Goal: Understand process/instructions

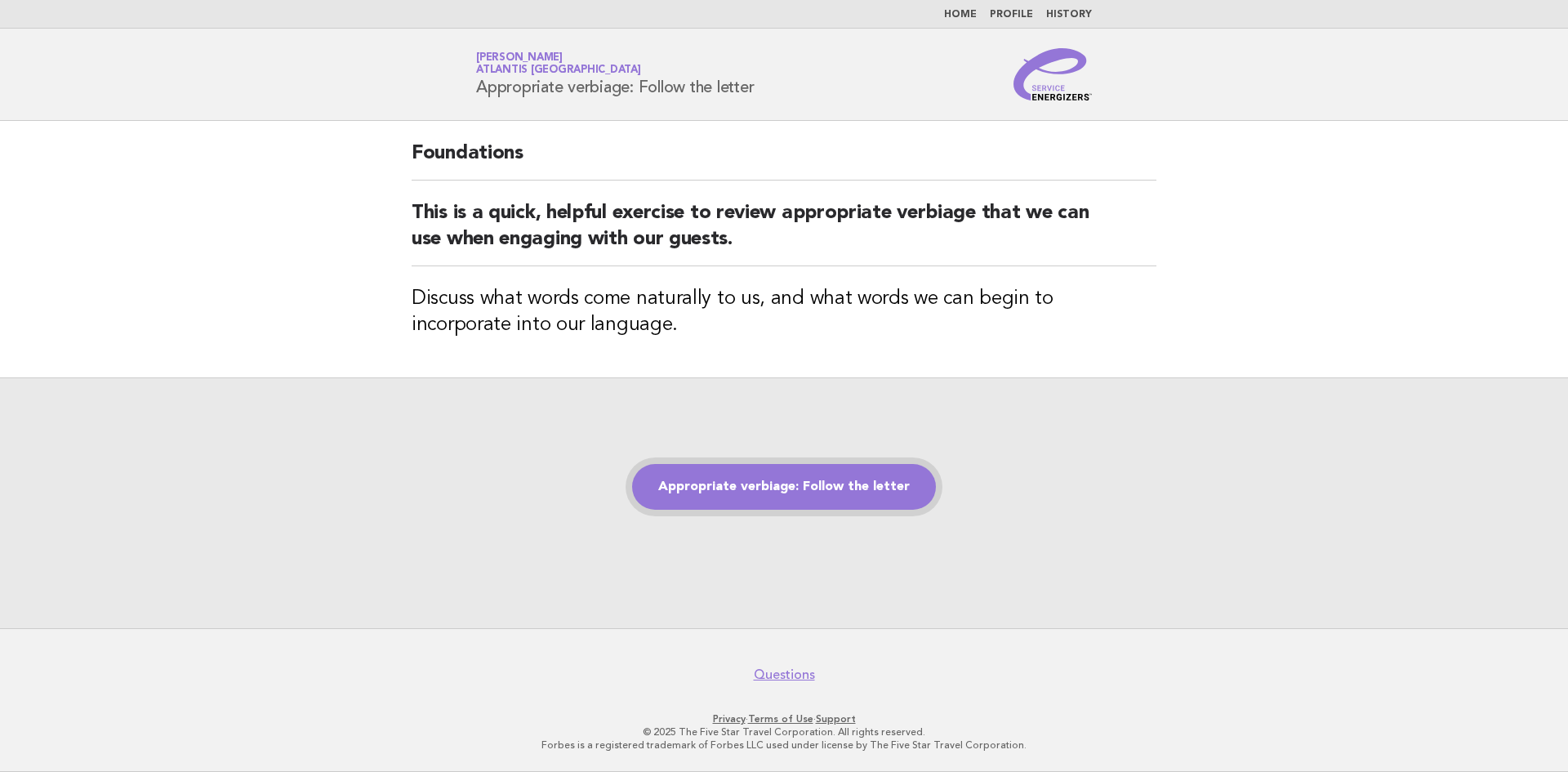
click at [907, 491] on link "Appropriate verbiage: Follow the letter" at bounding box center [784, 487] width 304 height 46
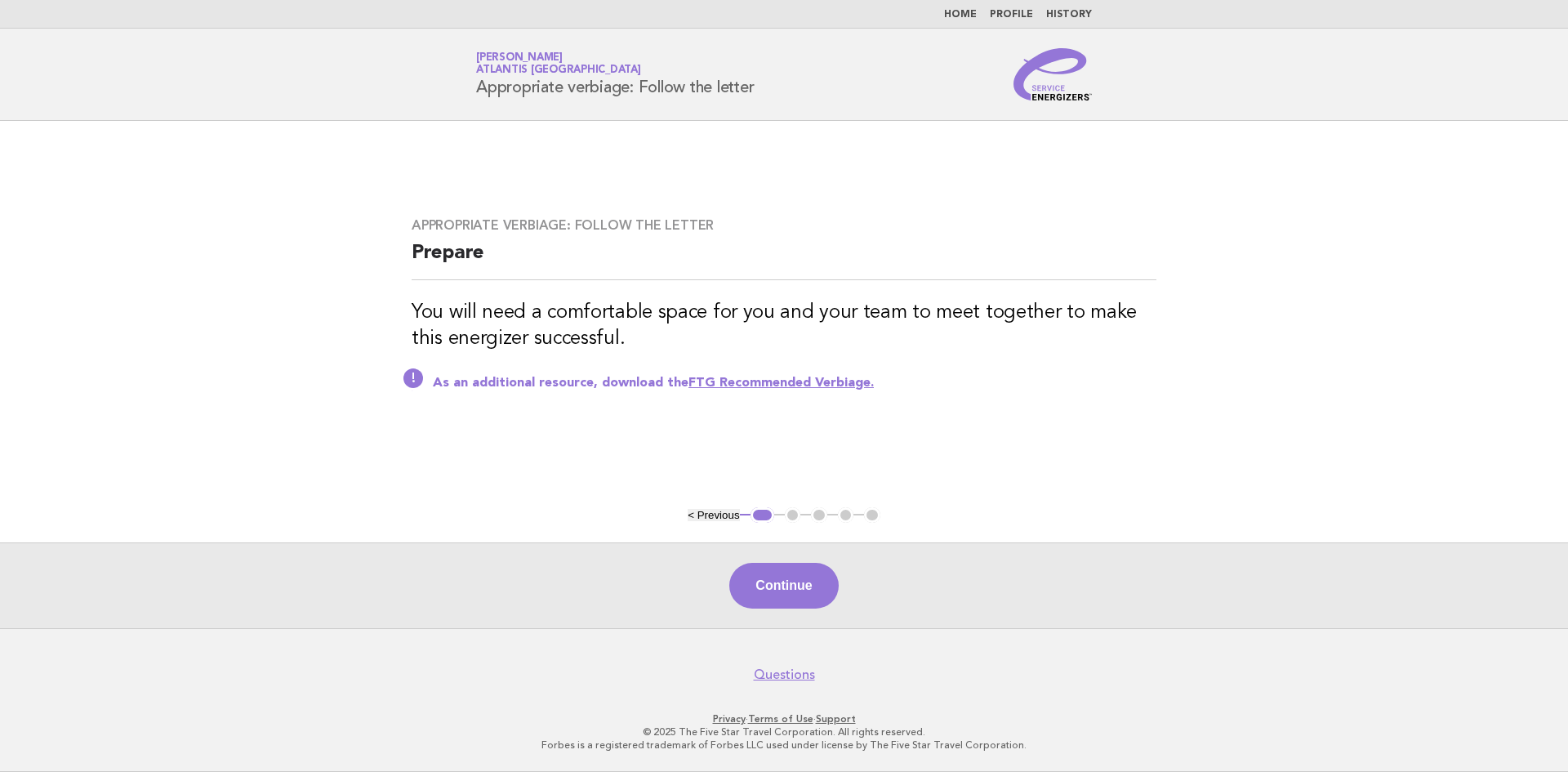
click at [795, 513] on ul "< Previous 1 2 3 4 5" at bounding box center [784, 515] width 192 height 17
click at [696, 514] on button "< Previous" at bounding box center [713, 514] width 51 height 12
click at [693, 514] on button "< Previous" at bounding box center [713, 514] width 51 height 12
click at [757, 517] on button "1" at bounding box center [762, 515] width 24 height 17
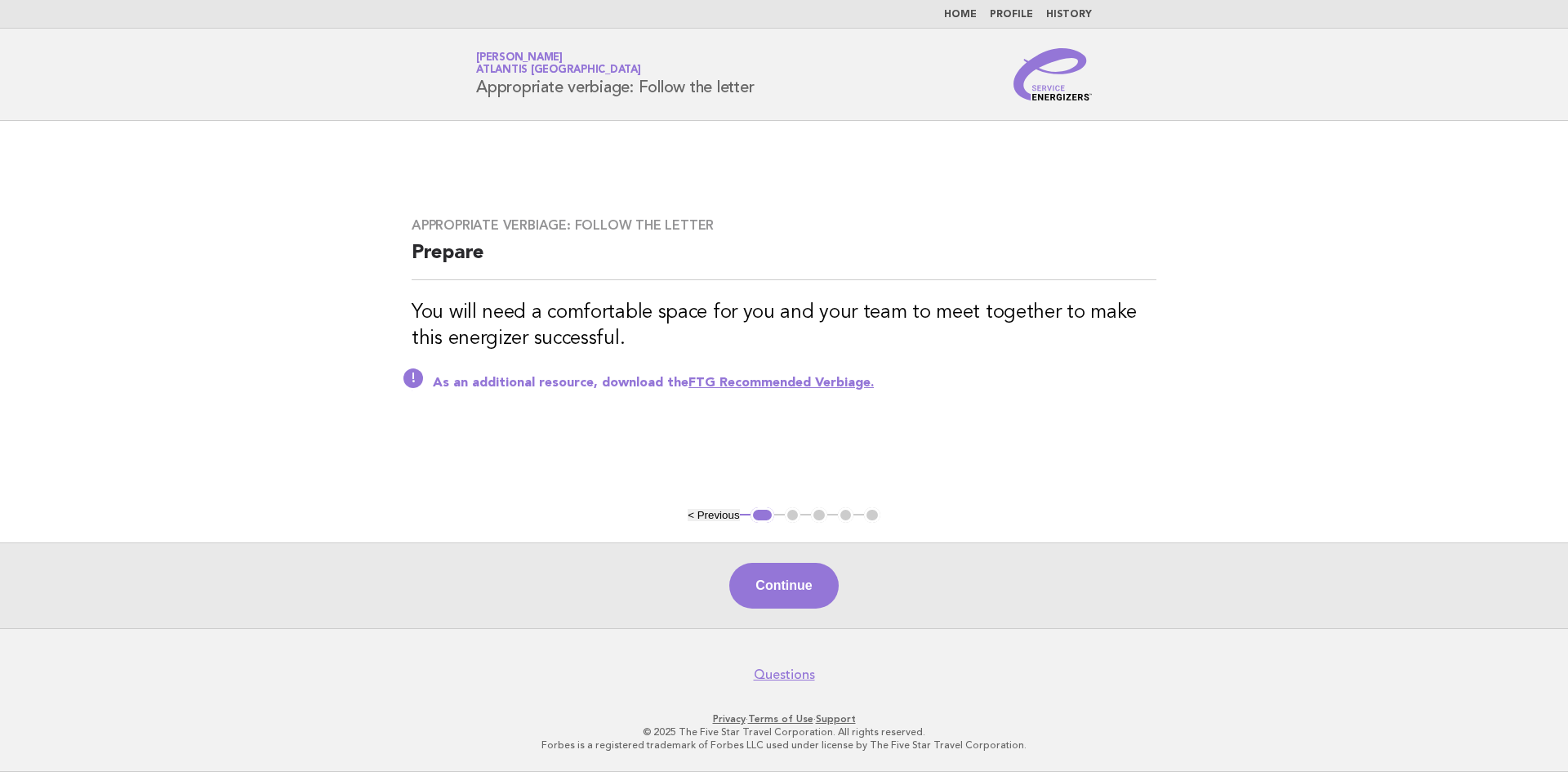
click at [696, 514] on button "< Previous" at bounding box center [713, 514] width 51 height 12
click at [695, 514] on button "< Previous" at bounding box center [713, 514] width 51 height 12
click at [717, 515] on button "< Previous" at bounding box center [713, 514] width 51 height 12
click at [735, 516] on button "< Previous" at bounding box center [713, 514] width 51 height 12
click at [727, 515] on button "< Previous" at bounding box center [713, 514] width 51 height 12
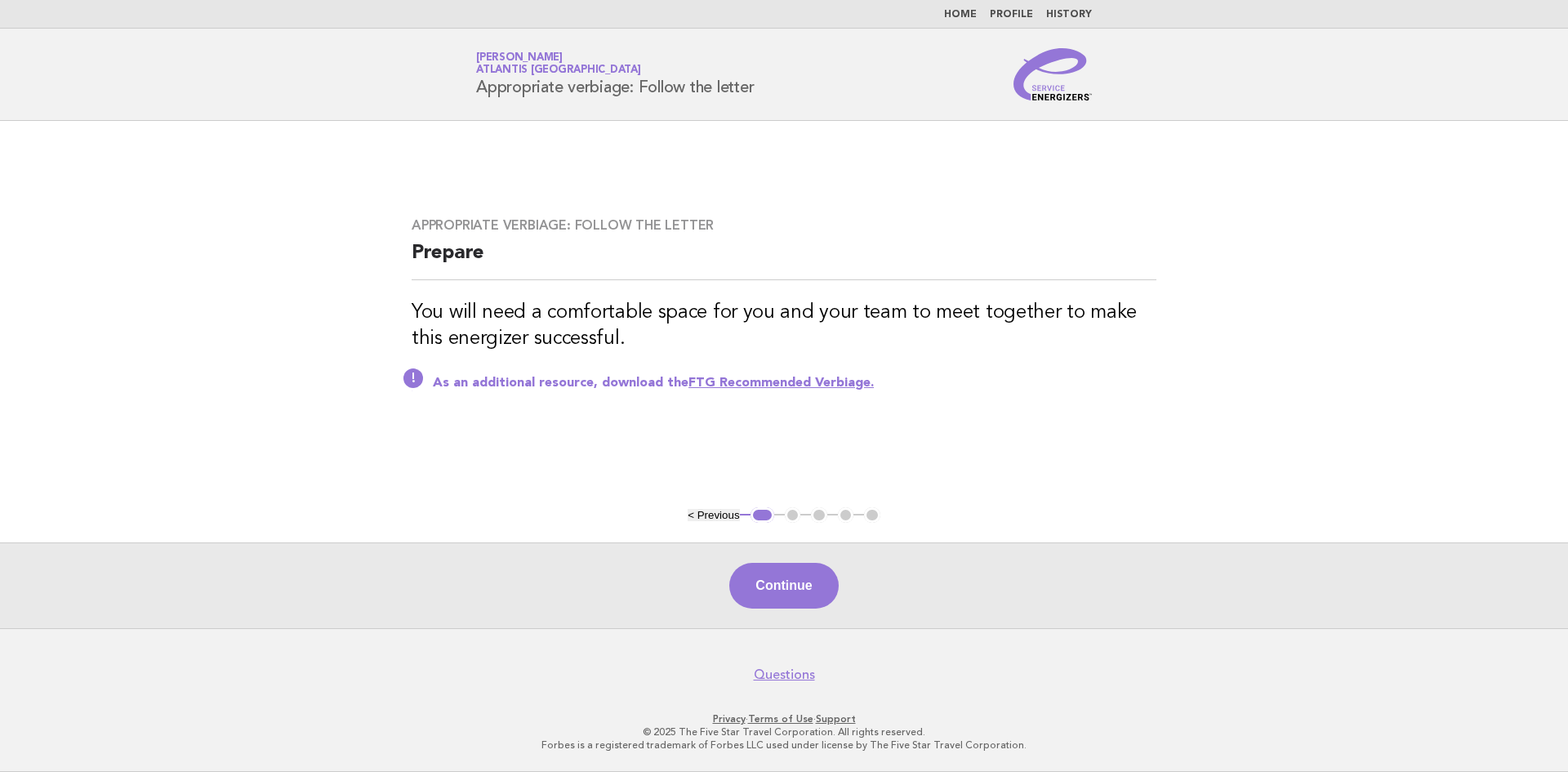
click at [727, 515] on button "< Previous" at bounding box center [713, 514] width 51 height 12
click at [792, 511] on ul "< Previous 1 2 3 4 5" at bounding box center [784, 515] width 192 height 17
click at [817, 585] on button "Continue" at bounding box center [784, 586] width 109 height 46
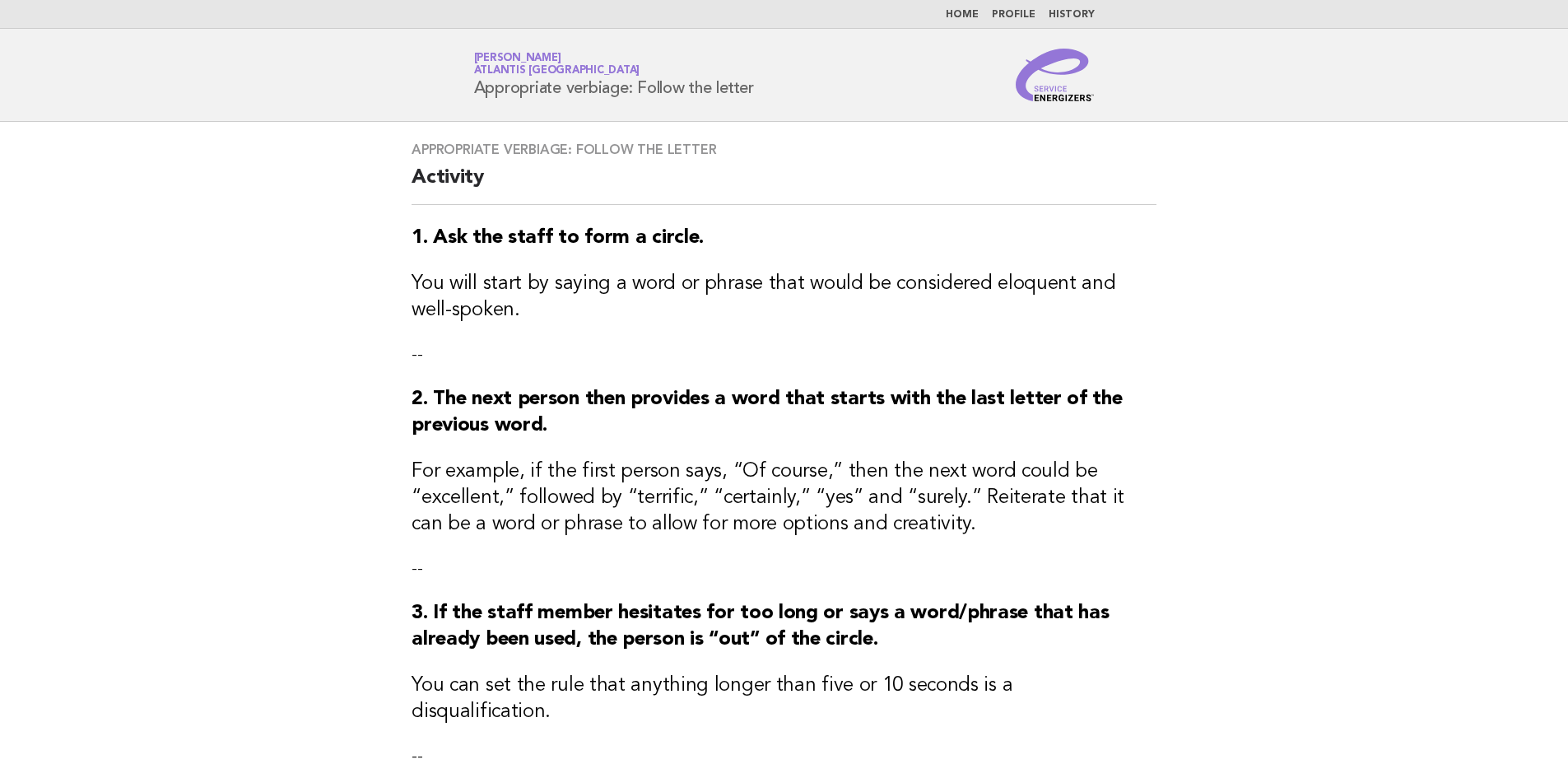
scroll to position [394, 0]
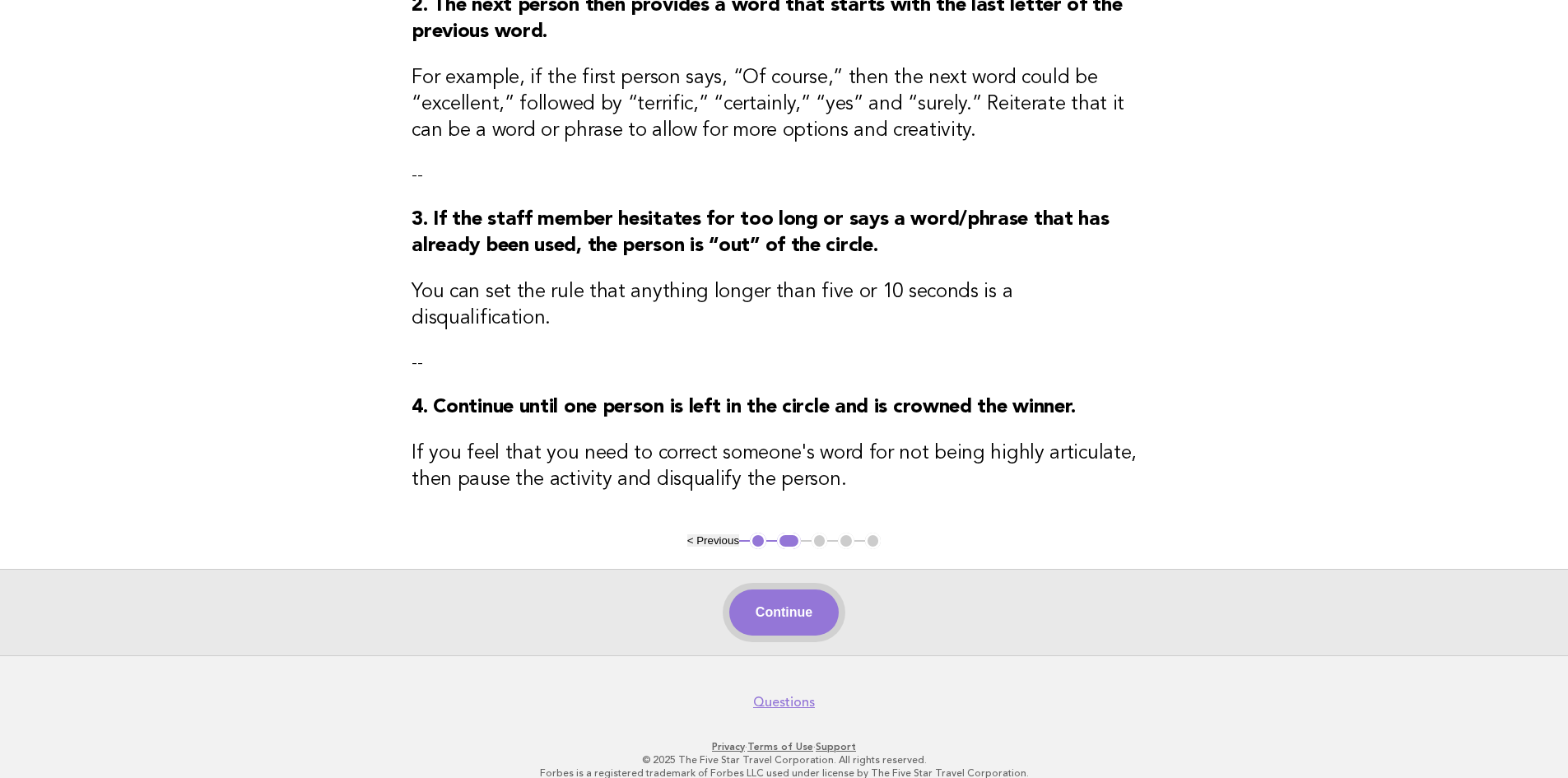
click at [821, 594] on button "Continue" at bounding box center [784, 613] width 110 height 46
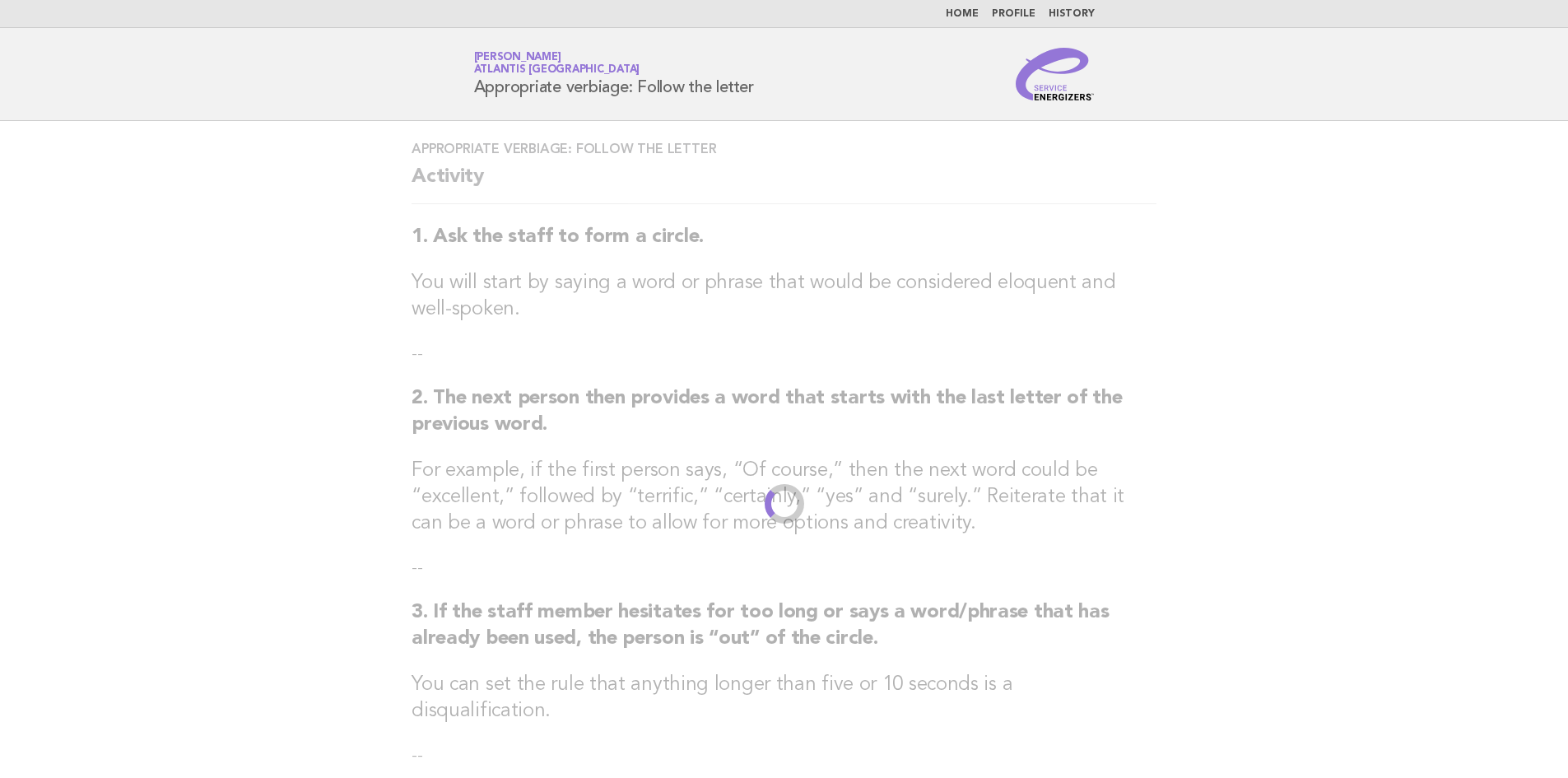
scroll to position [0, 0]
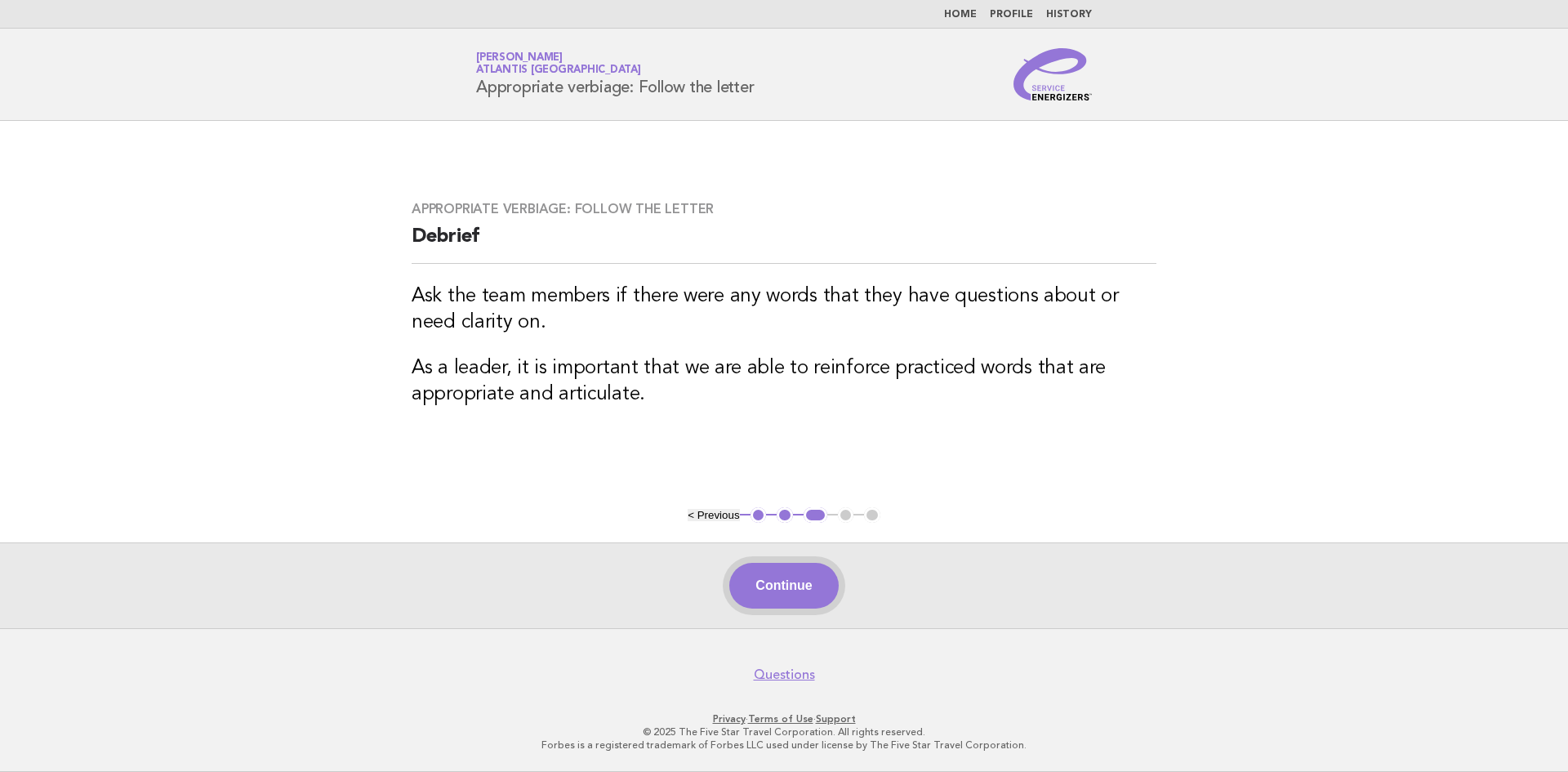
click at [820, 572] on button "Continue" at bounding box center [784, 586] width 109 height 46
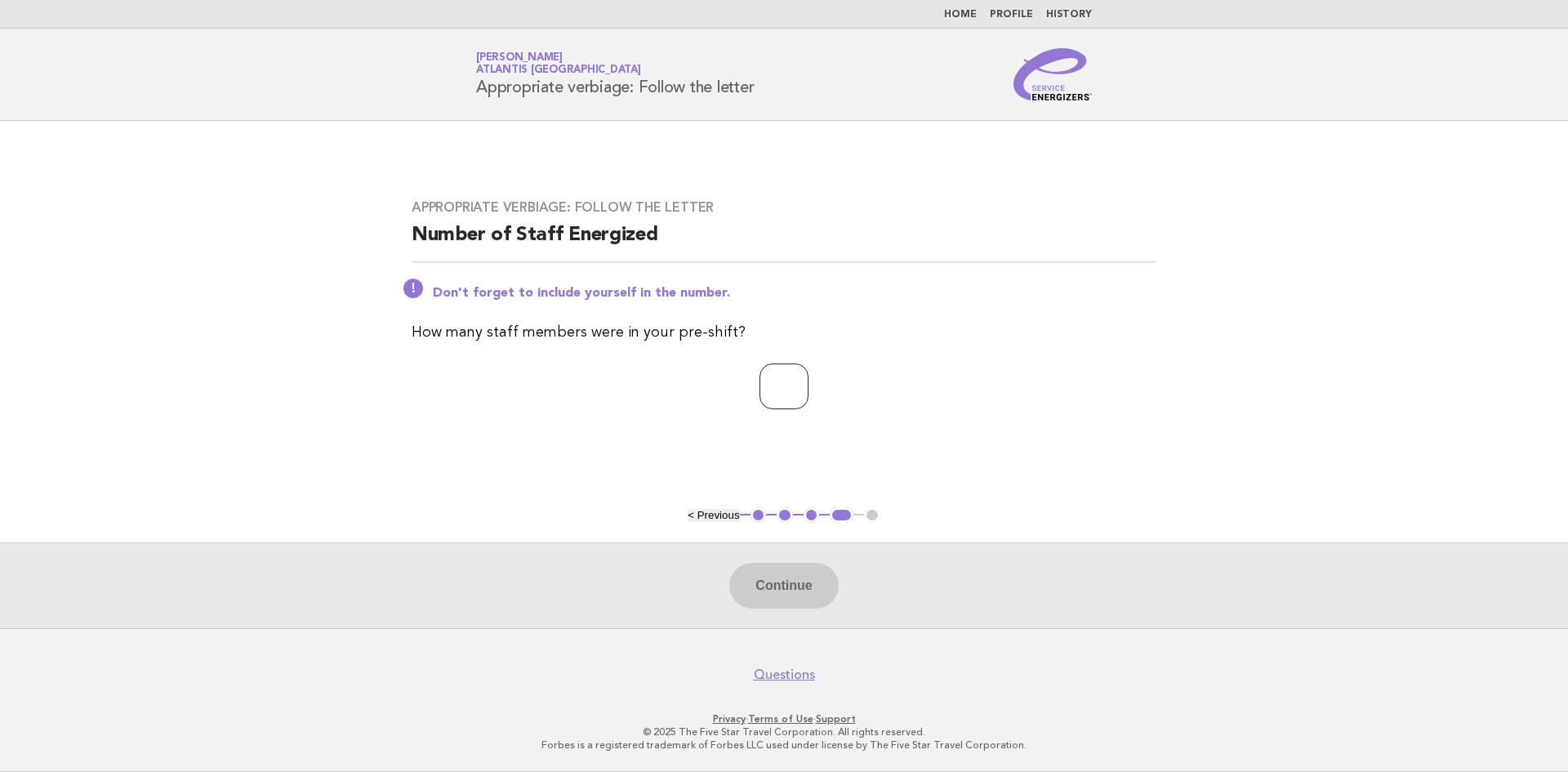
click at [777, 384] on input "number" at bounding box center [784, 387] width 49 height 46
type input "*"
click at [808, 389] on input "*" at bounding box center [784, 387] width 49 height 46
type input "*"
click at [808, 377] on input "*" at bounding box center [784, 387] width 49 height 46
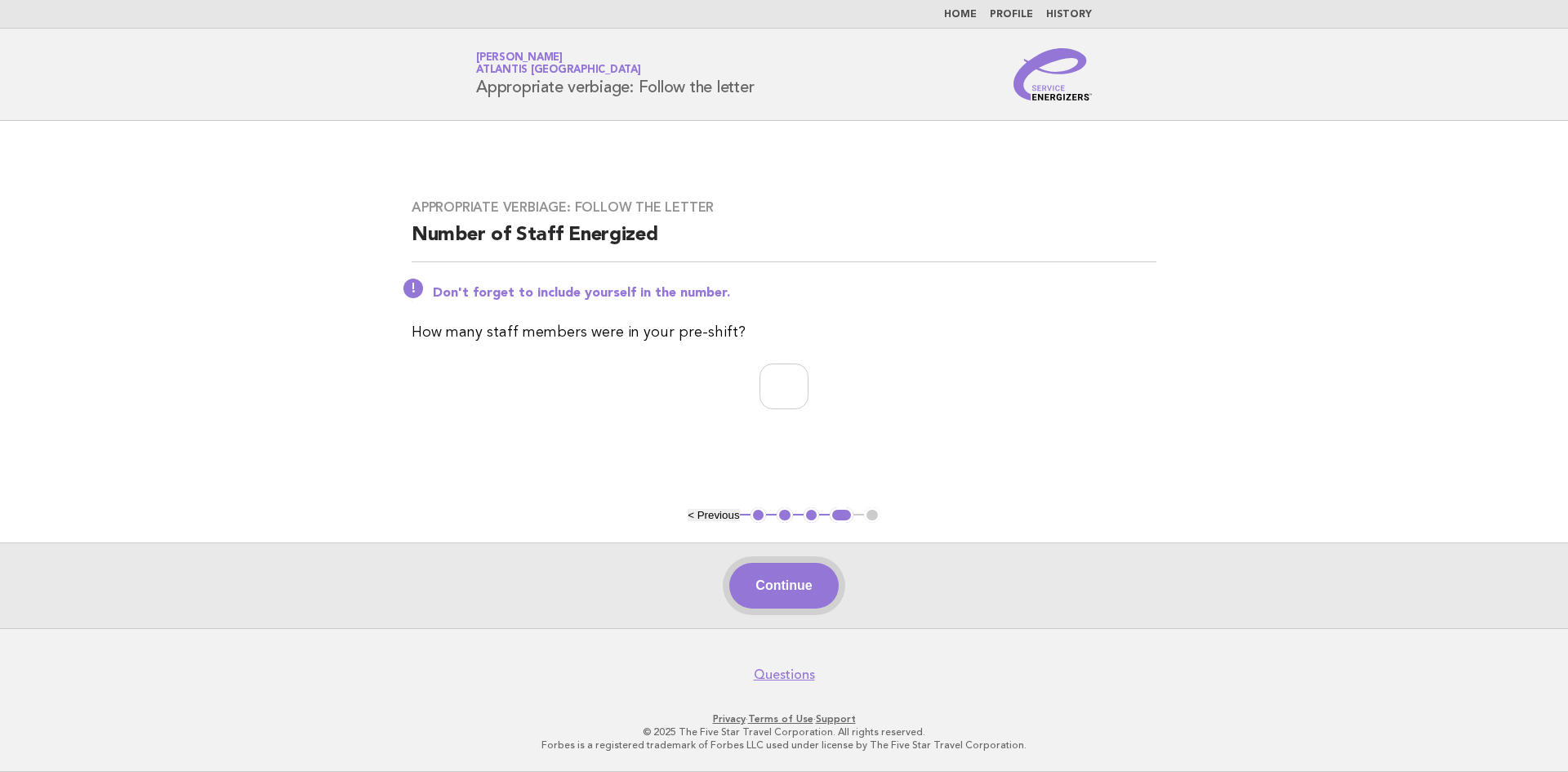
click at [813, 590] on button "Continue" at bounding box center [784, 586] width 109 height 46
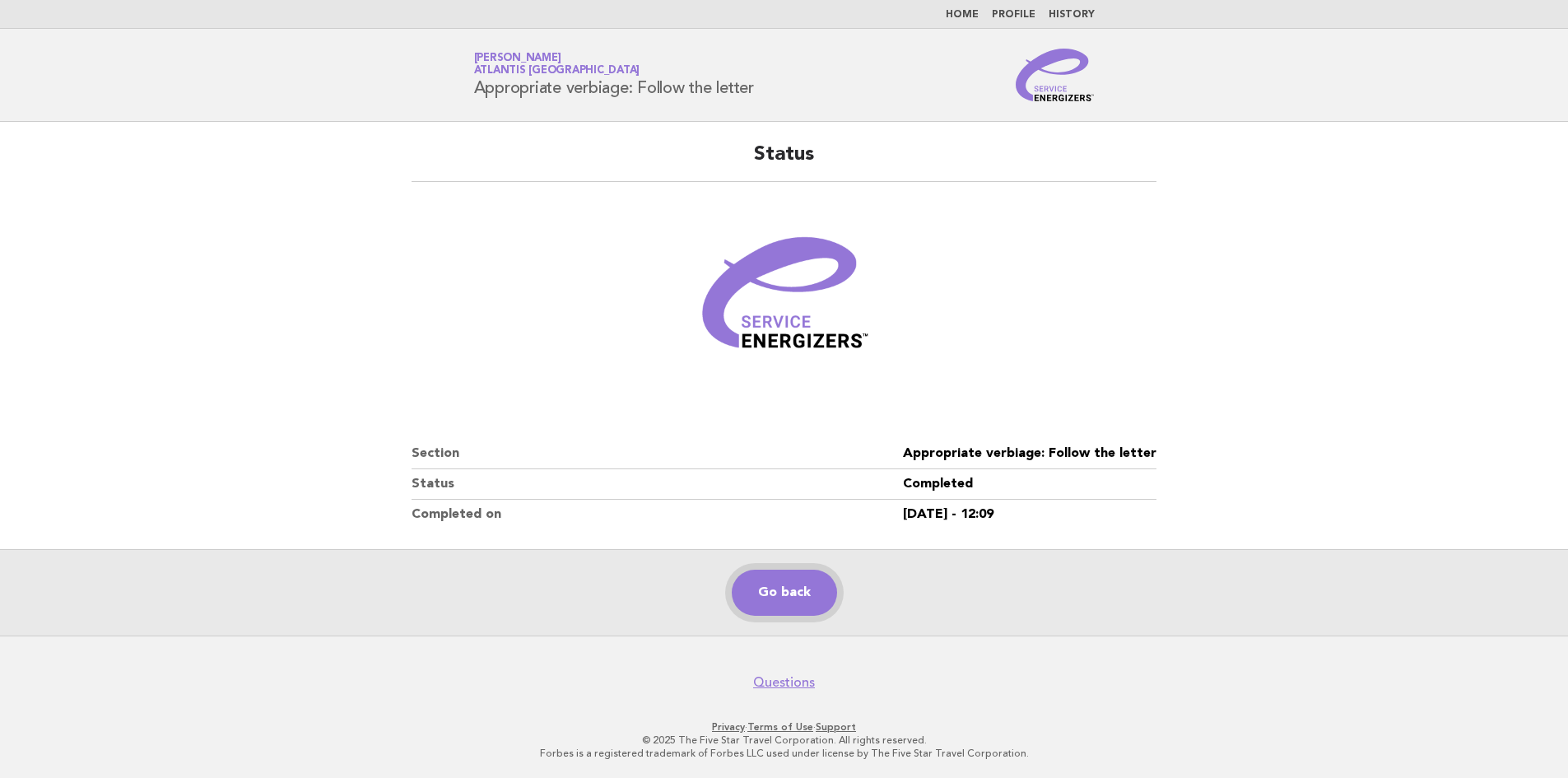
click at [792, 602] on link "Go back" at bounding box center [784, 593] width 105 height 46
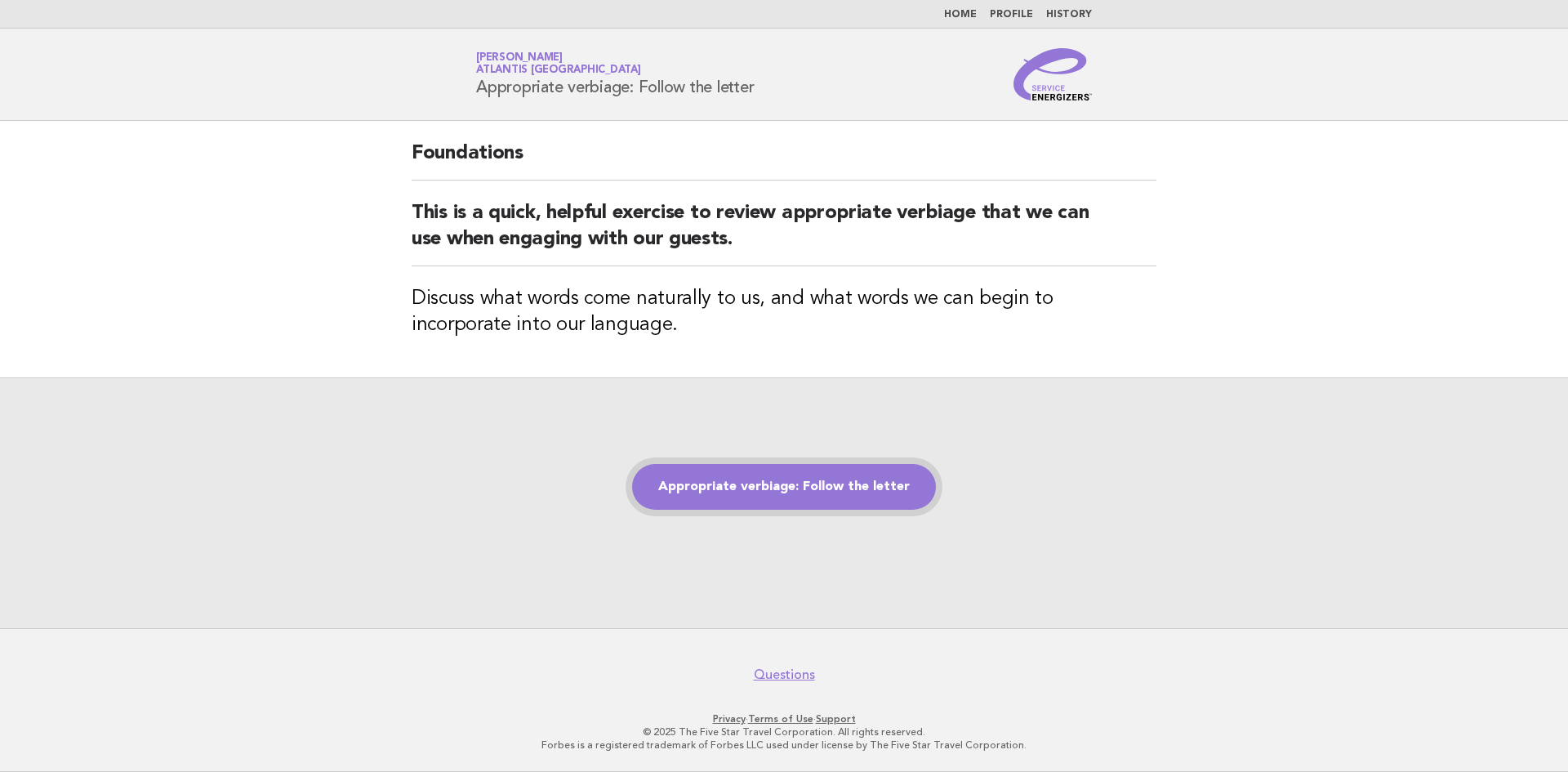
click at [866, 484] on link "Appropriate verbiage: Follow the letter" at bounding box center [784, 487] width 304 height 46
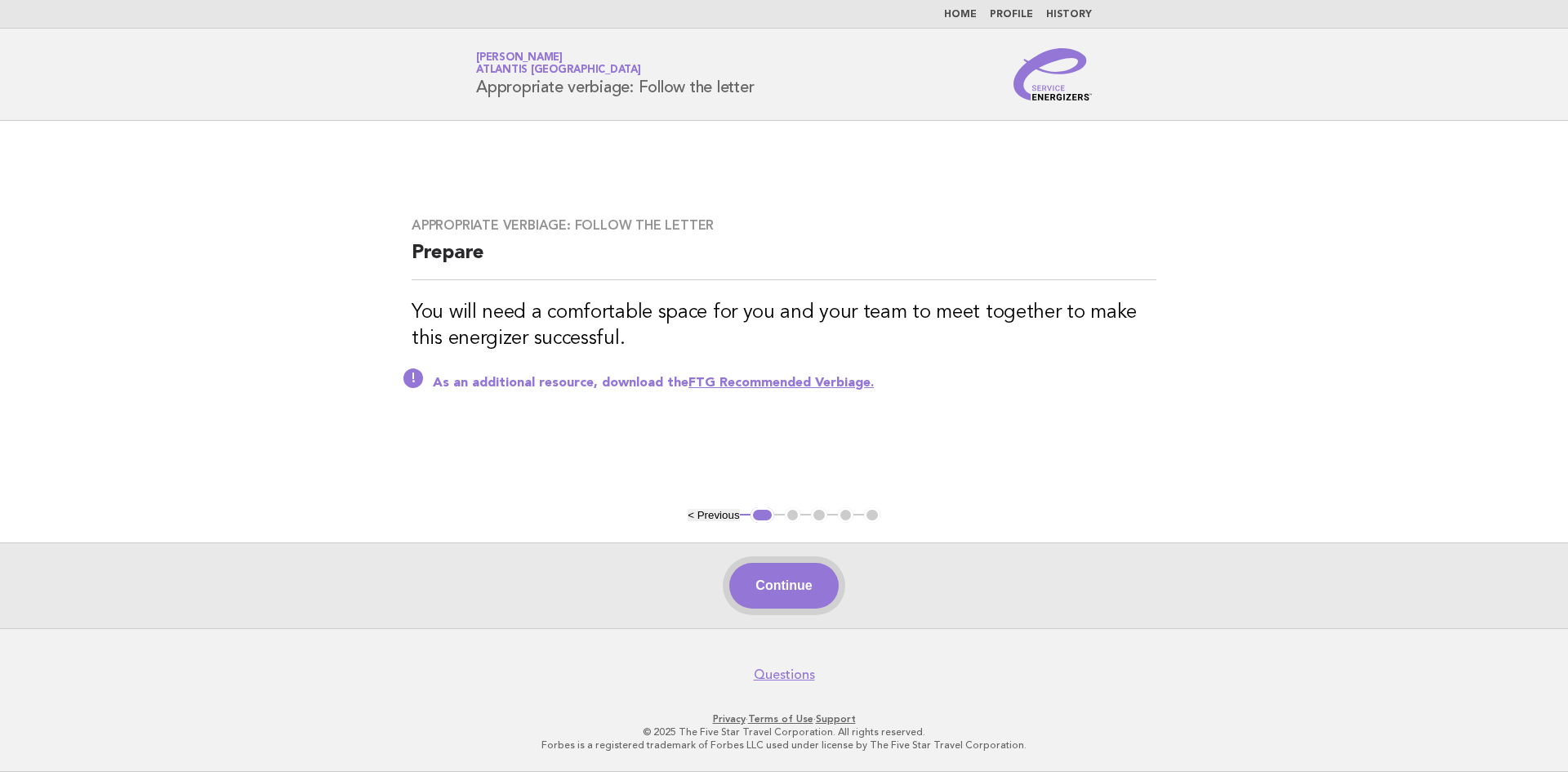
click at [794, 584] on button "Continue" at bounding box center [784, 586] width 109 height 46
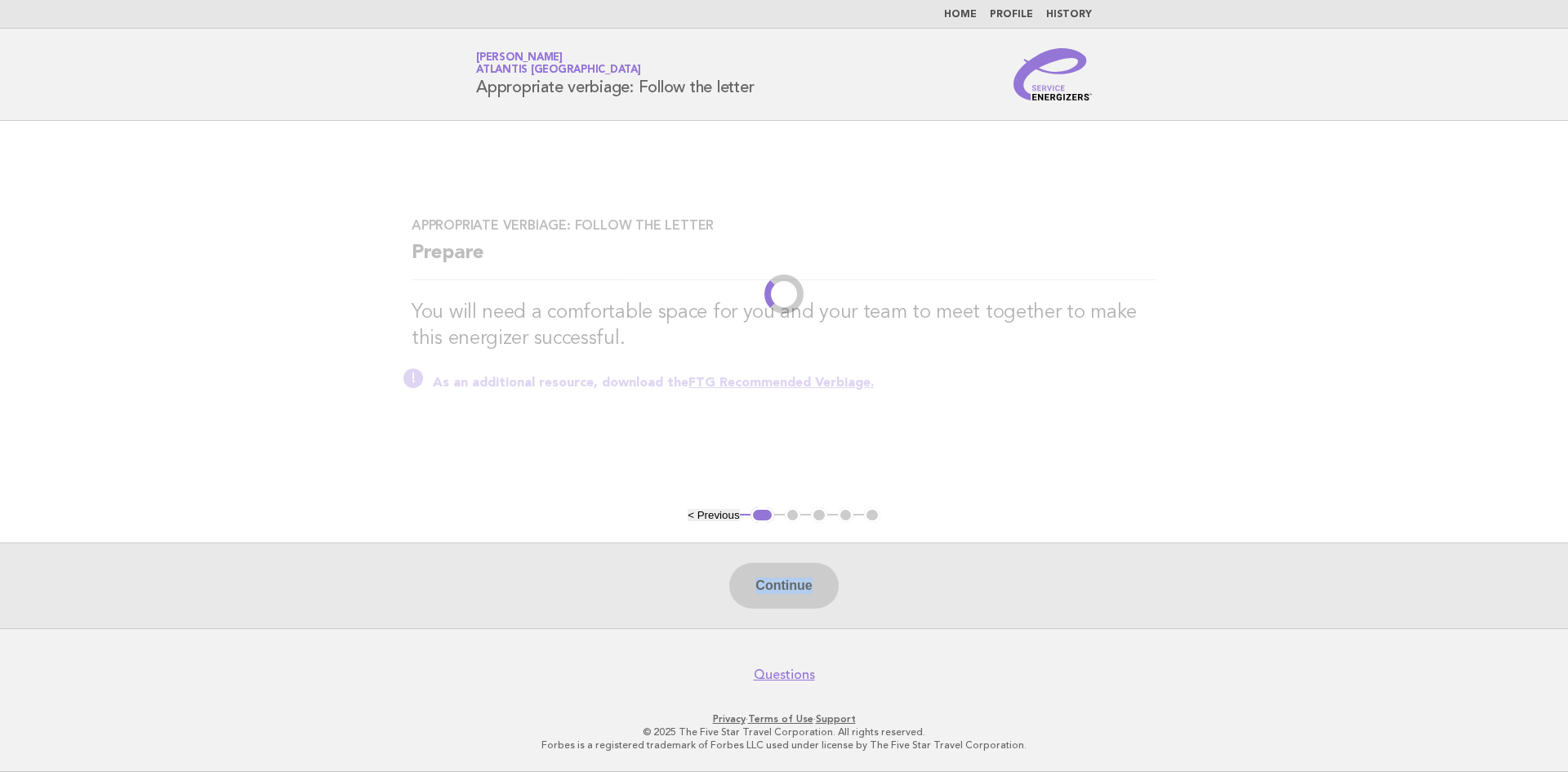
click at [794, 584] on div "Continue" at bounding box center [784, 586] width 1568 height 86
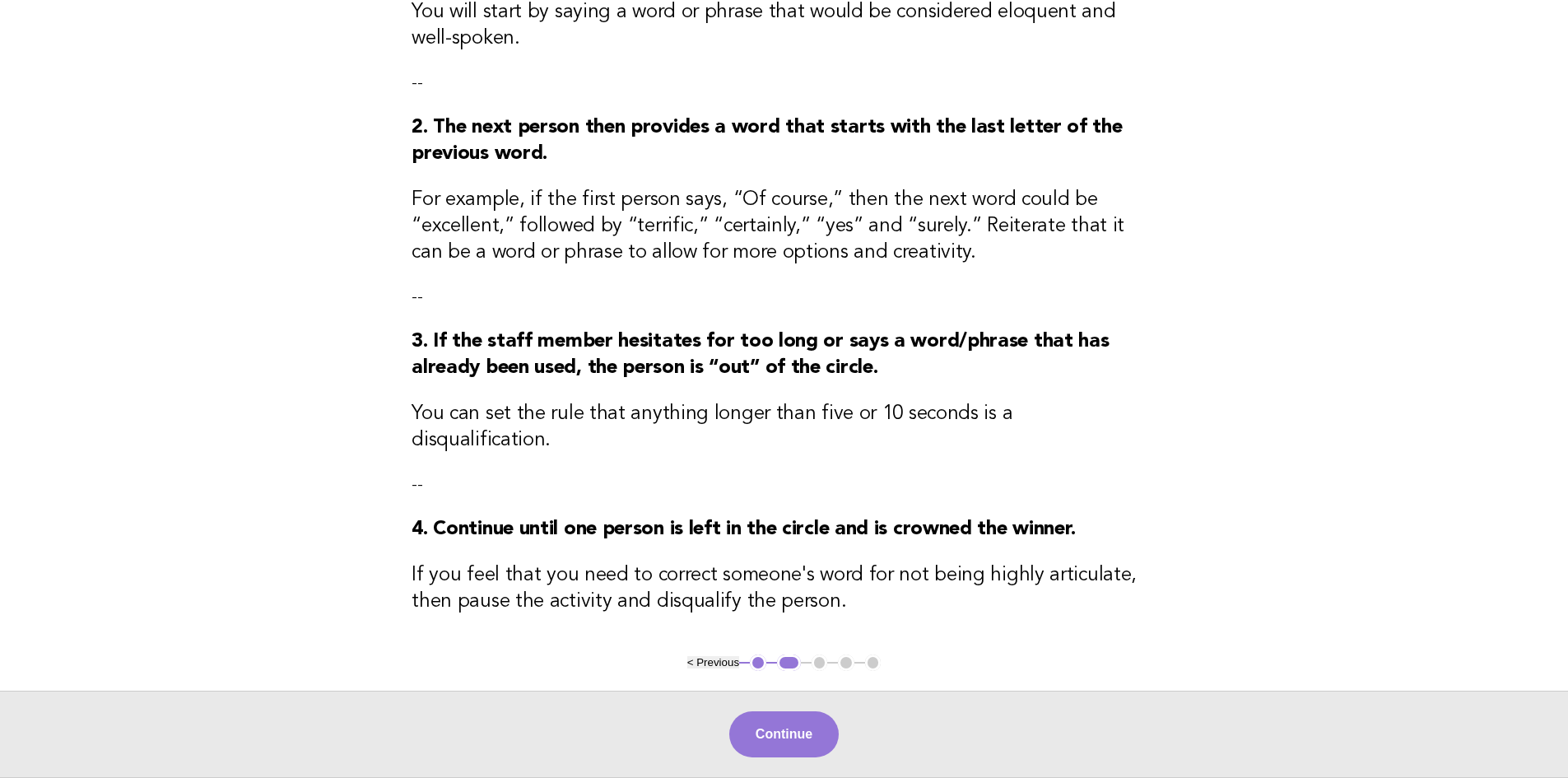
scroll to position [394, 0]
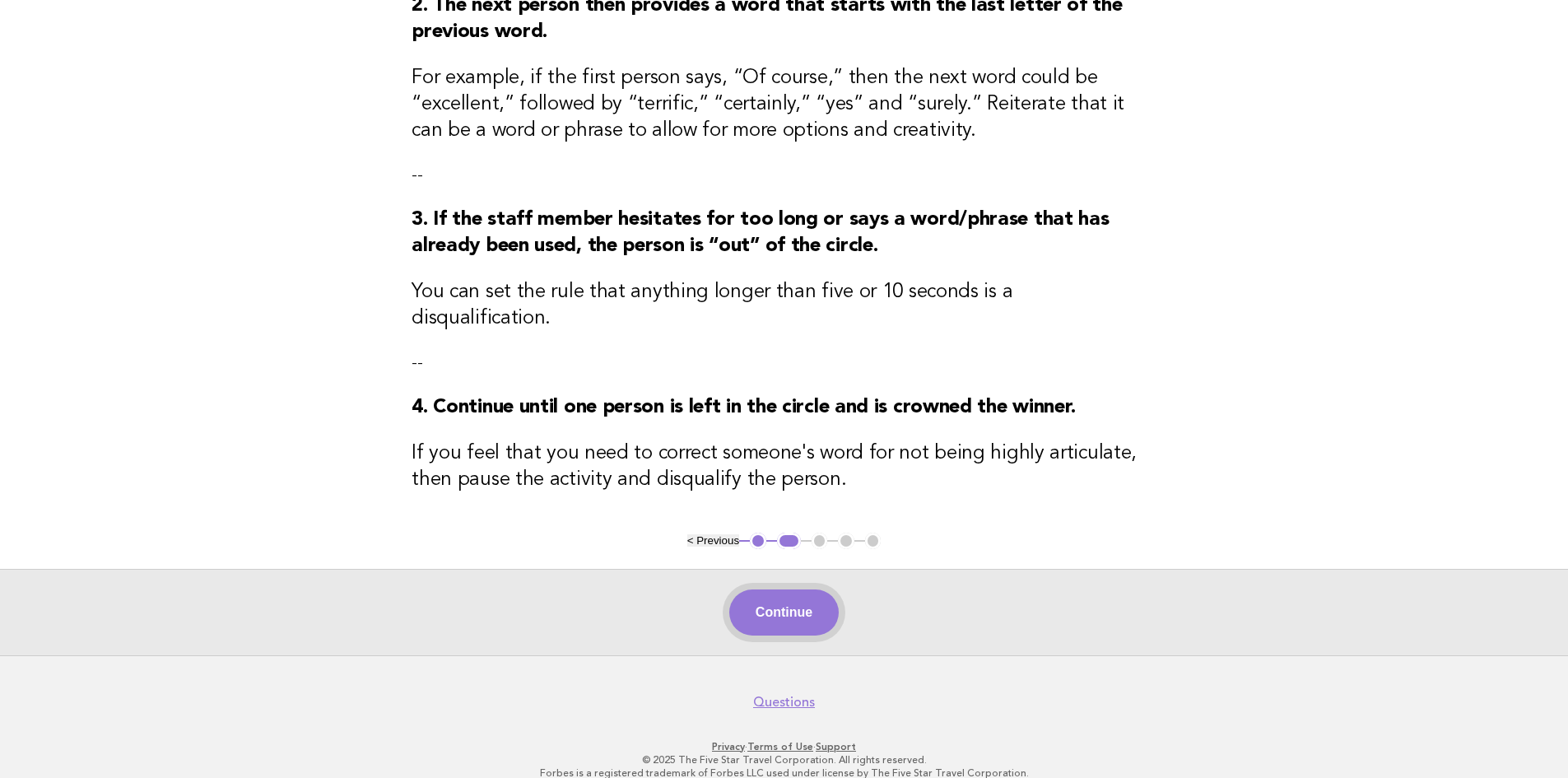
click at [801, 590] on button "Continue" at bounding box center [784, 613] width 110 height 46
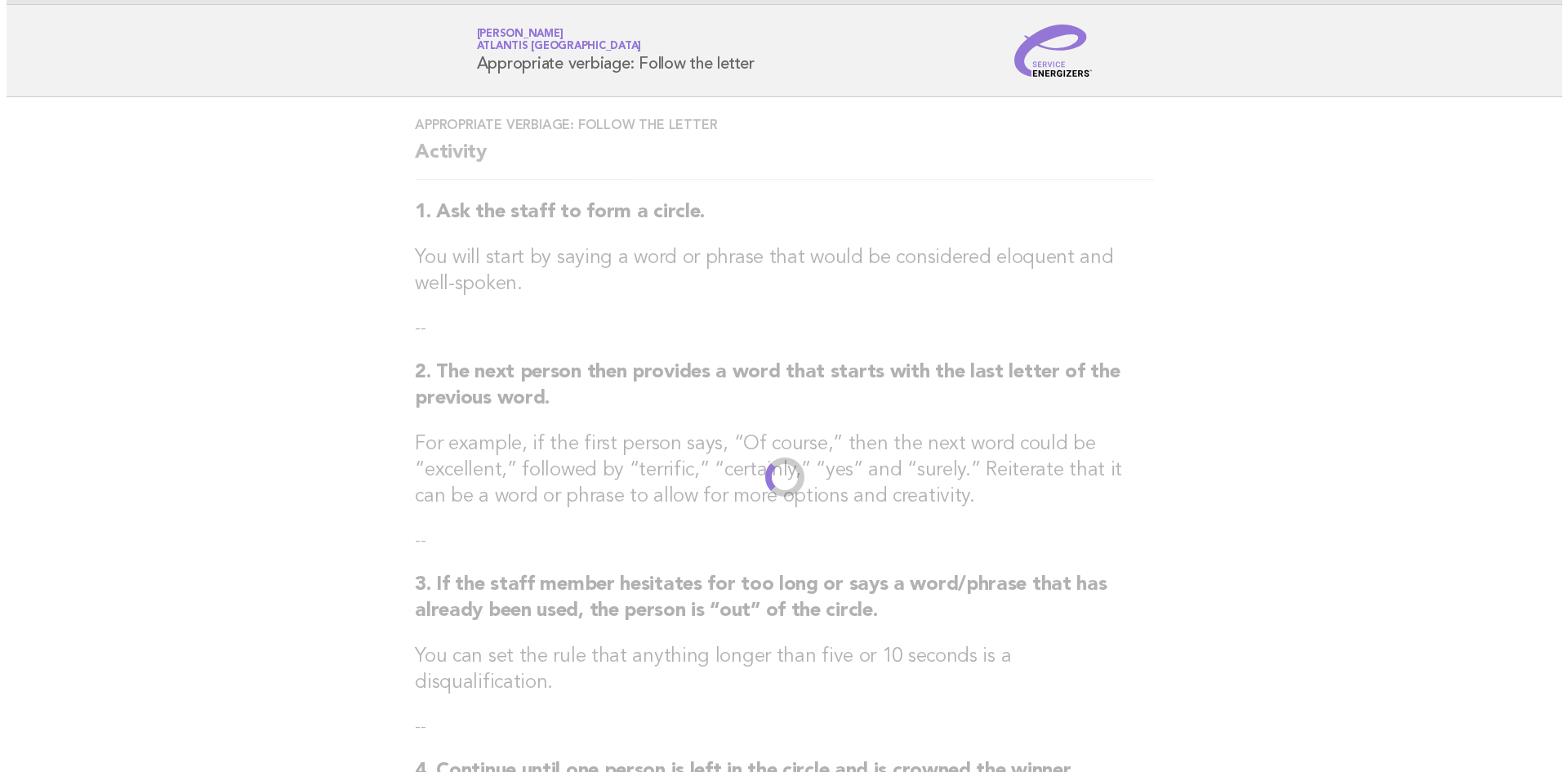
scroll to position [0, 0]
